Goal: Task Accomplishment & Management: Manage account settings

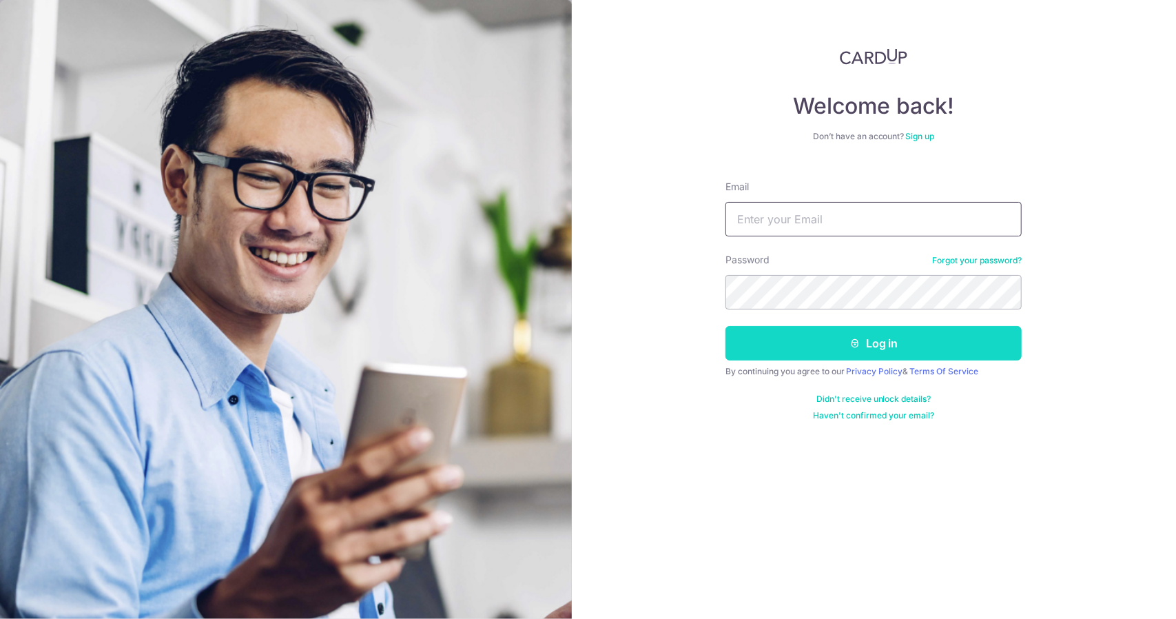
type input "[EMAIL_ADDRESS][DOMAIN_NAME]"
click at [783, 344] on button "Log in" at bounding box center [873, 343] width 296 height 34
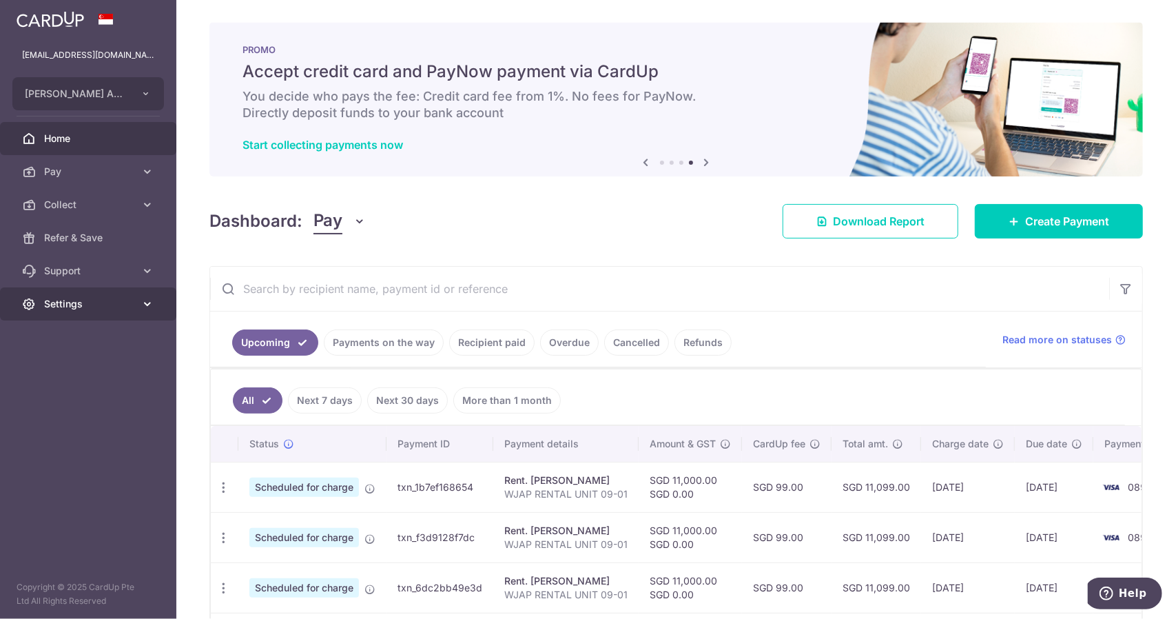
click at [107, 304] on span "Settings" at bounding box center [89, 304] width 91 height 14
click at [87, 373] on span "Logout" at bounding box center [89, 370] width 91 height 14
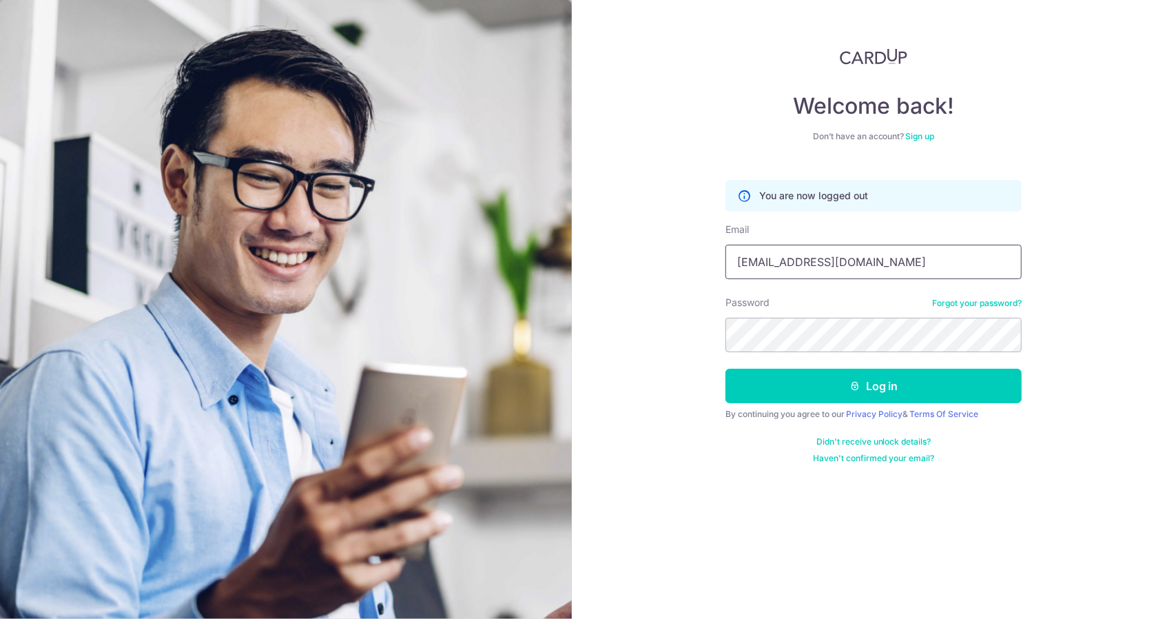
click at [857, 262] on input "[EMAIL_ADDRESS][DOMAIN_NAME]" at bounding box center [873, 262] width 296 height 34
type input "[EMAIL_ADDRESS][DOMAIN_NAME]"
click at [898, 377] on button "Log in" at bounding box center [873, 386] width 296 height 34
